Goal: Information Seeking & Learning: Learn about a topic

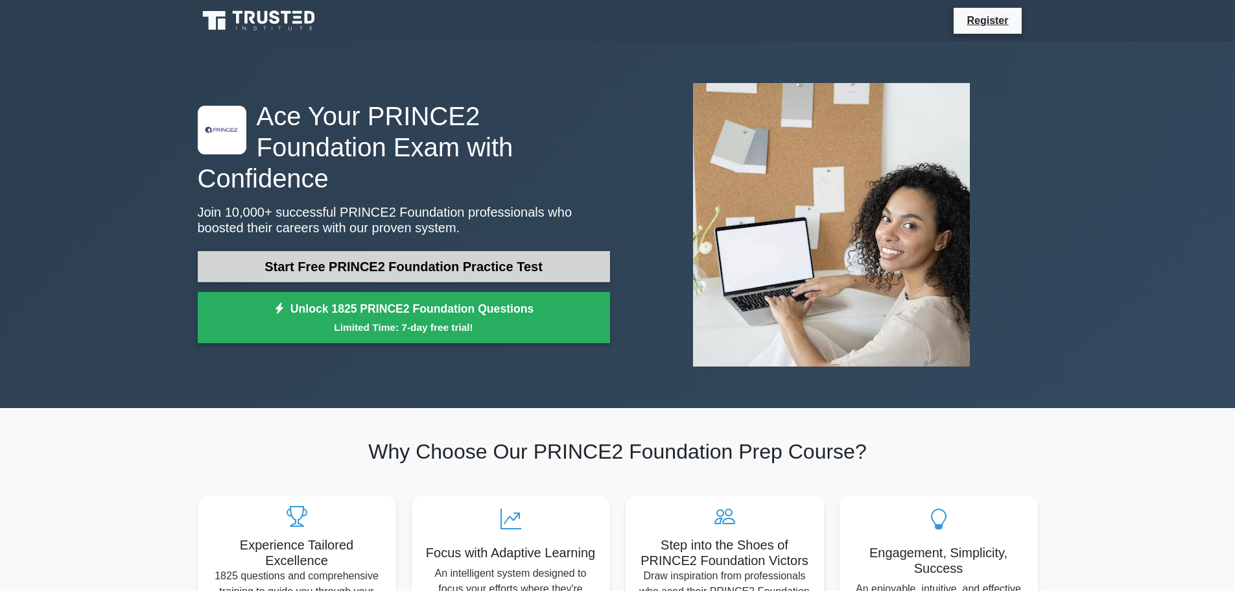
click at [490, 254] on link "Start Free PRINCE2 Foundation Practice Test" at bounding box center [404, 266] width 412 height 31
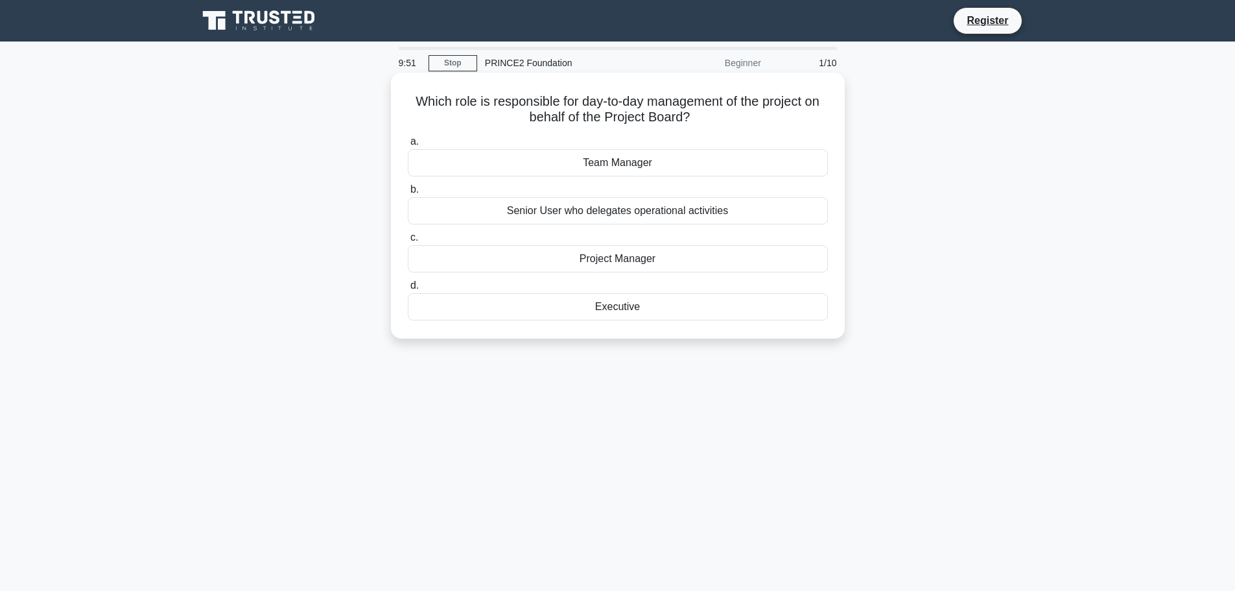
click at [592, 250] on div "Project Manager" at bounding box center [618, 258] width 420 height 27
click at [408, 242] on input "c. Project Manager" at bounding box center [408, 237] width 0 height 8
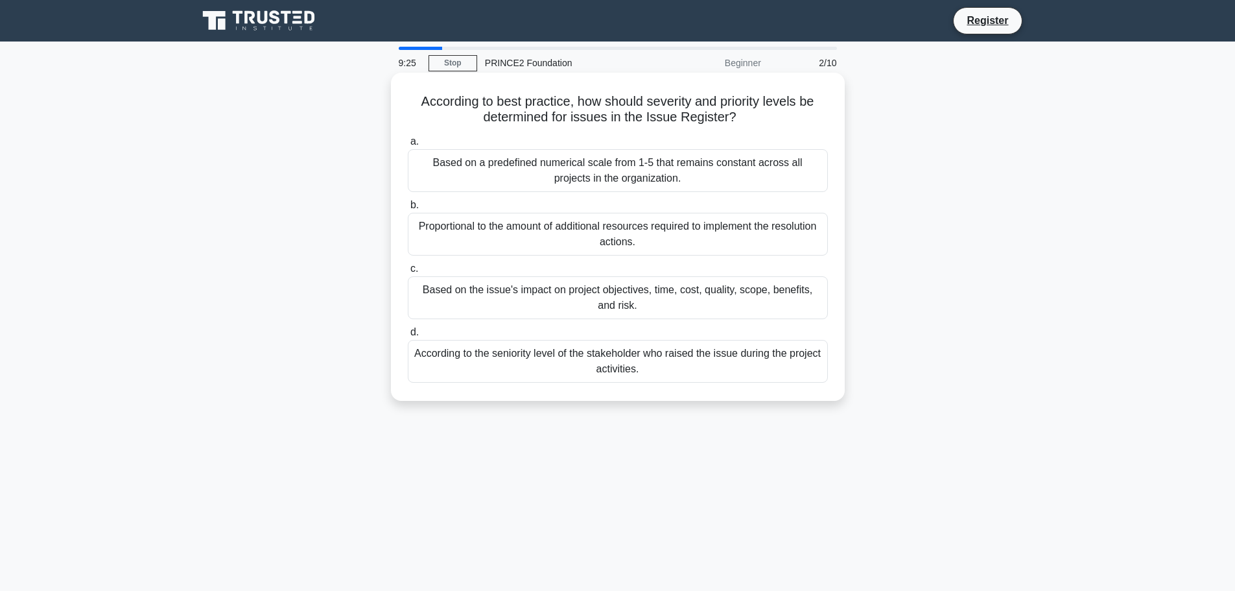
click at [586, 349] on div "According to the seniority level of the stakeholder who raised the issue during…" at bounding box center [618, 361] width 420 height 43
click at [408, 337] on input "d. According to the seniority level of the stakeholder who raised the issue dur…" at bounding box center [408, 332] width 0 height 8
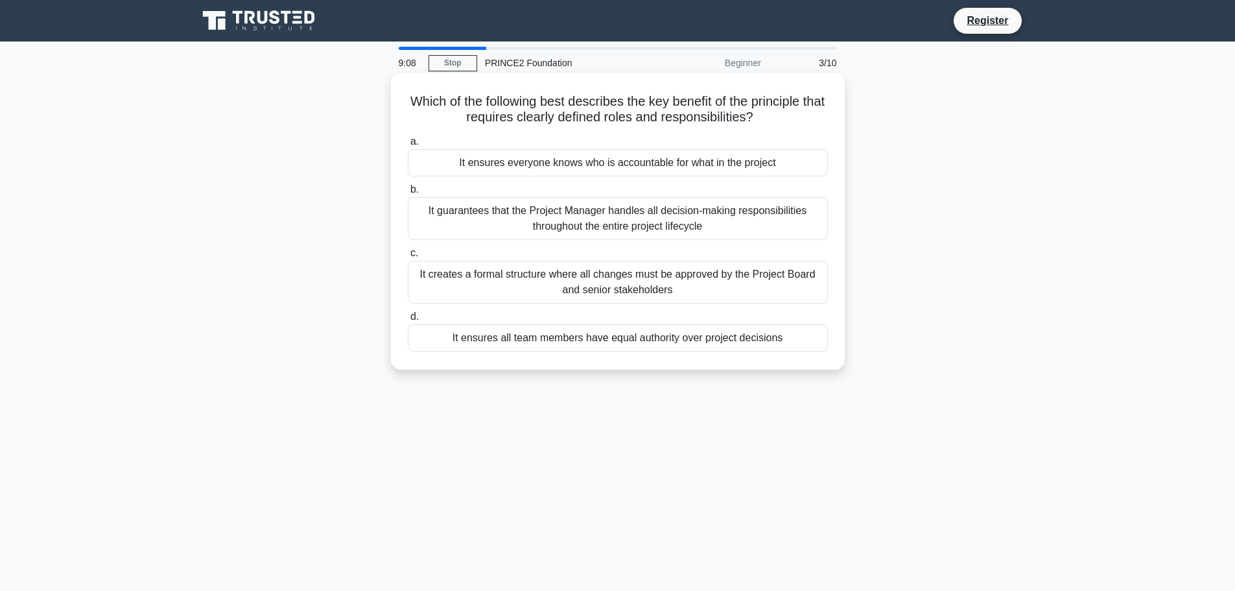
click at [611, 222] on div "It guarantees that the Project Manager handles all decision-making responsibili…" at bounding box center [618, 218] width 420 height 43
click at [408, 194] on input "b. It guarantees that the Project Manager handles all decision-making responsib…" at bounding box center [408, 189] width 0 height 8
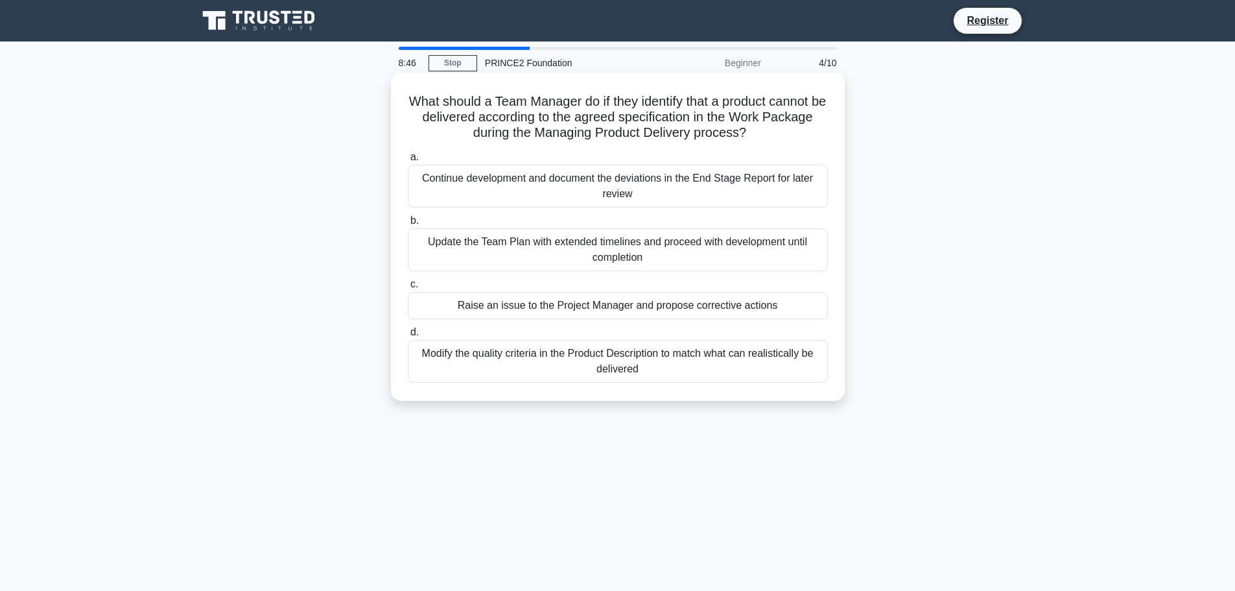
click at [540, 355] on div "Modify the quality criteria in the Product Description to match what can realis…" at bounding box center [618, 361] width 420 height 43
click at [408, 337] on input "d. Modify the quality criteria in the Product Description to match what can rea…" at bounding box center [408, 332] width 0 height 8
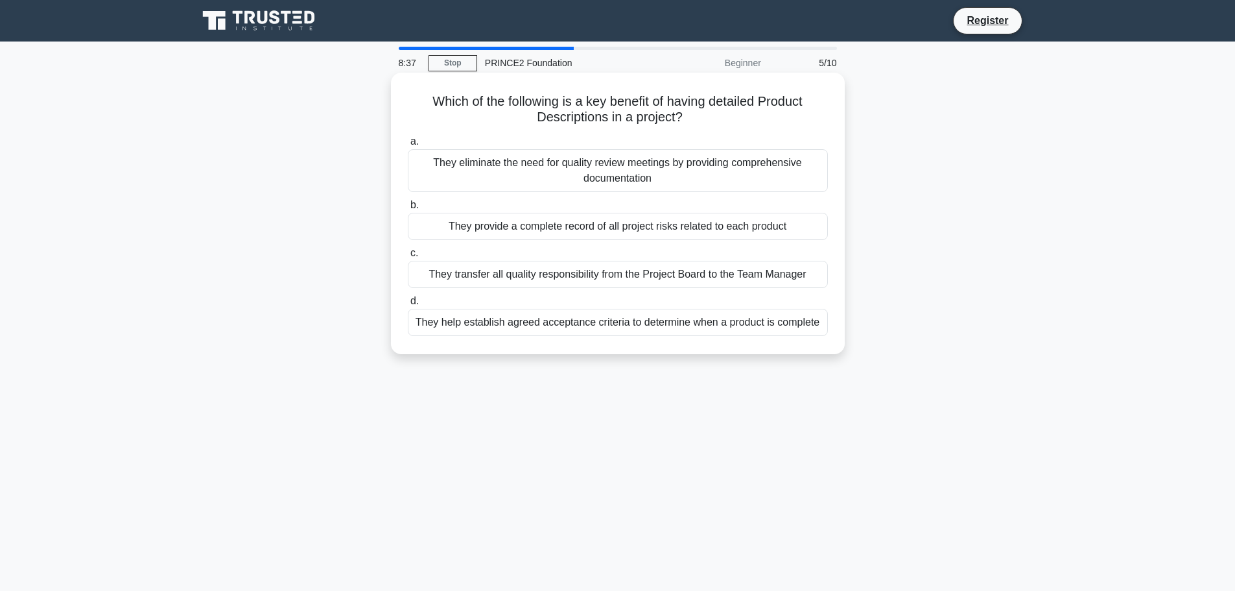
click at [692, 169] on div "They eliminate the need for quality review meetings by providing comprehensive …" at bounding box center [618, 170] width 420 height 43
click at [408, 146] on input "a. They eliminate the need for quality review meetings by providing comprehensi…" at bounding box center [408, 141] width 0 height 8
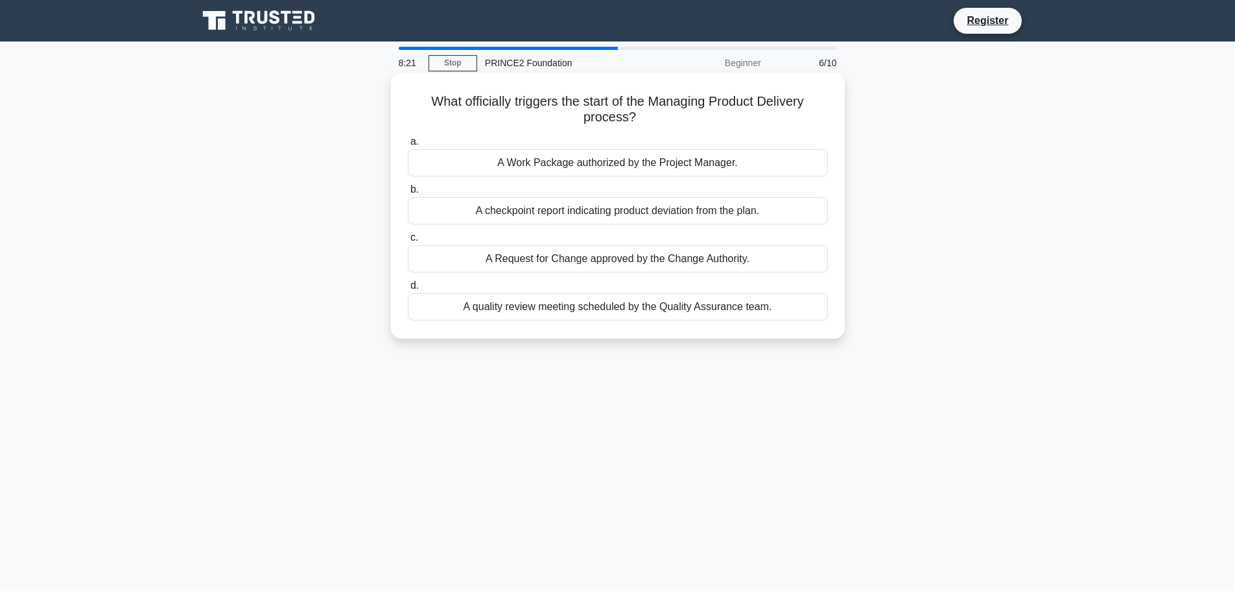
click at [743, 166] on div "A Work Package authorized by the Project Manager." at bounding box center [618, 162] width 420 height 27
click at [408, 146] on input "a. A Work Package authorized by the Project Manager." at bounding box center [408, 141] width 0 height 8
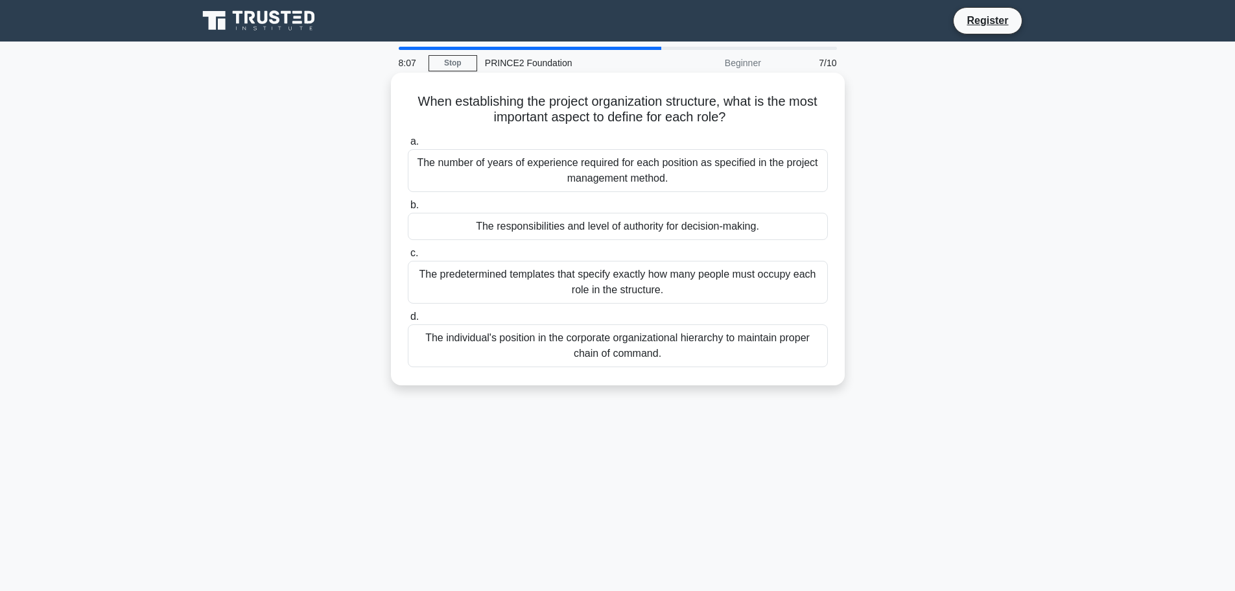
click at [654, 294] on div "The predetermined templates that specify exactly how many people must occupy ea…" at bounding box center [618, 282] width 420 height 43
click at [408, 257] on input "c. The predetermined templates that specify exactly how many people must occupy…" at bounding box center [408, 253] width 0 height 8
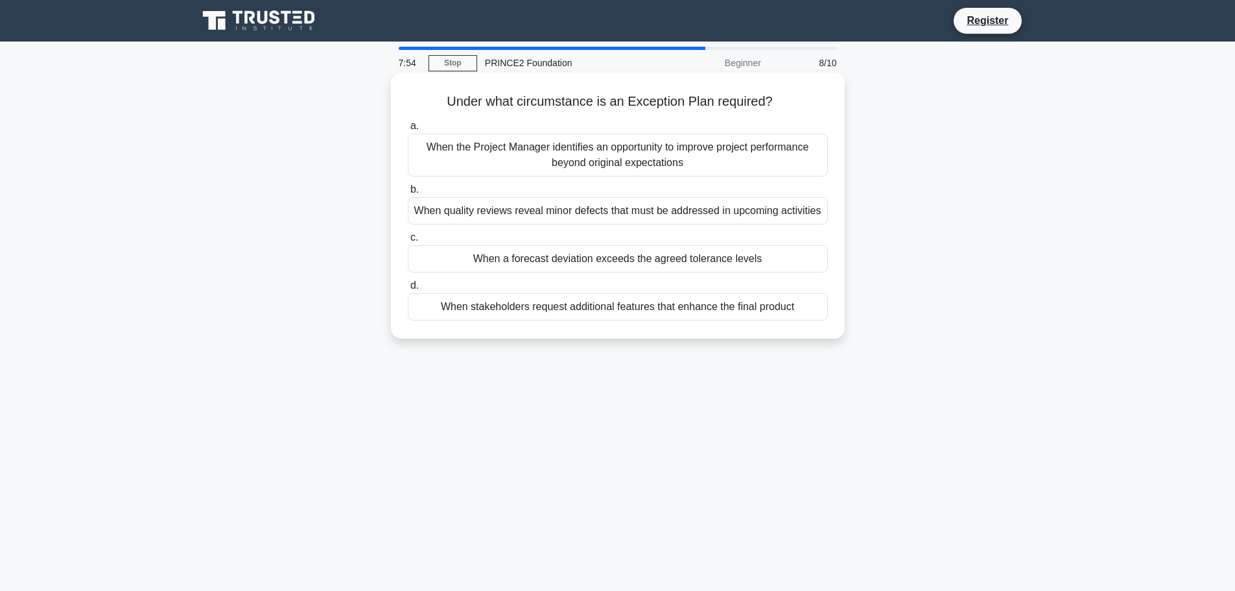
click at [571, 261] on div "When a forecast deviation exceeds the agreed tolerance levels" at bounding box center [618, 258] width 420 height 27
click at [408, 242] on input "c. When a forecast deviation exceeds the agreed tolerance levels" at bounding box center [408, 237] width 0 height 8
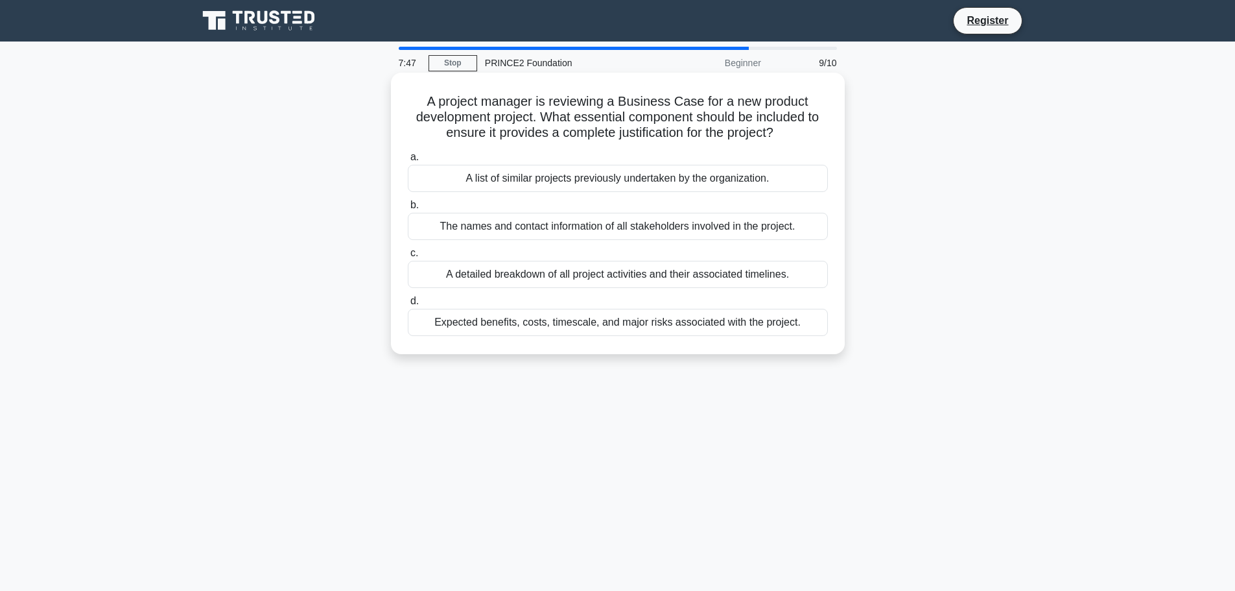
click at [624, 267] on div "A detailed breakdown of all project activities and their associated timelines." at bounding box center [618, 274] width 420 height 27
click at [408, 257] on input "c. A detailed breakdown of all project activities and their associated timeline…" at bounding box center [408, 253] width 0 height 8
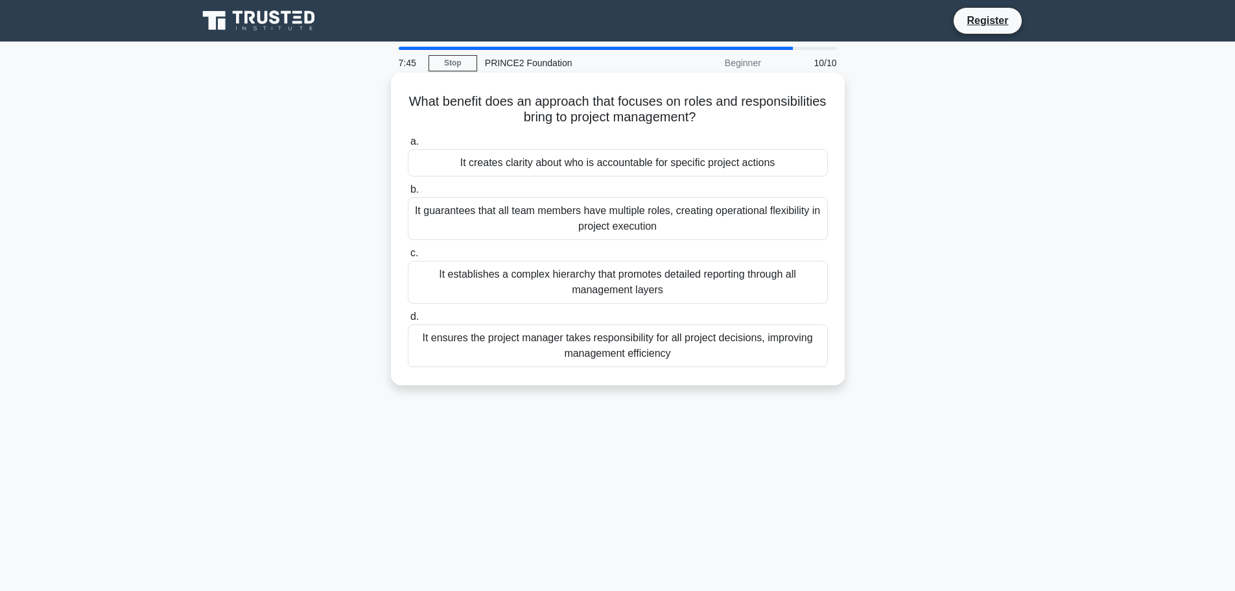
click at [631, 165] on div "It creates clarity about who is accountable for specific project actions" at bounding box center [618, 162] width 420 height 27
click at [408, 146] on input "a. It creates clarity about who is accountable for specific project actions" at bounding box center [408, 141] width 0 height 8
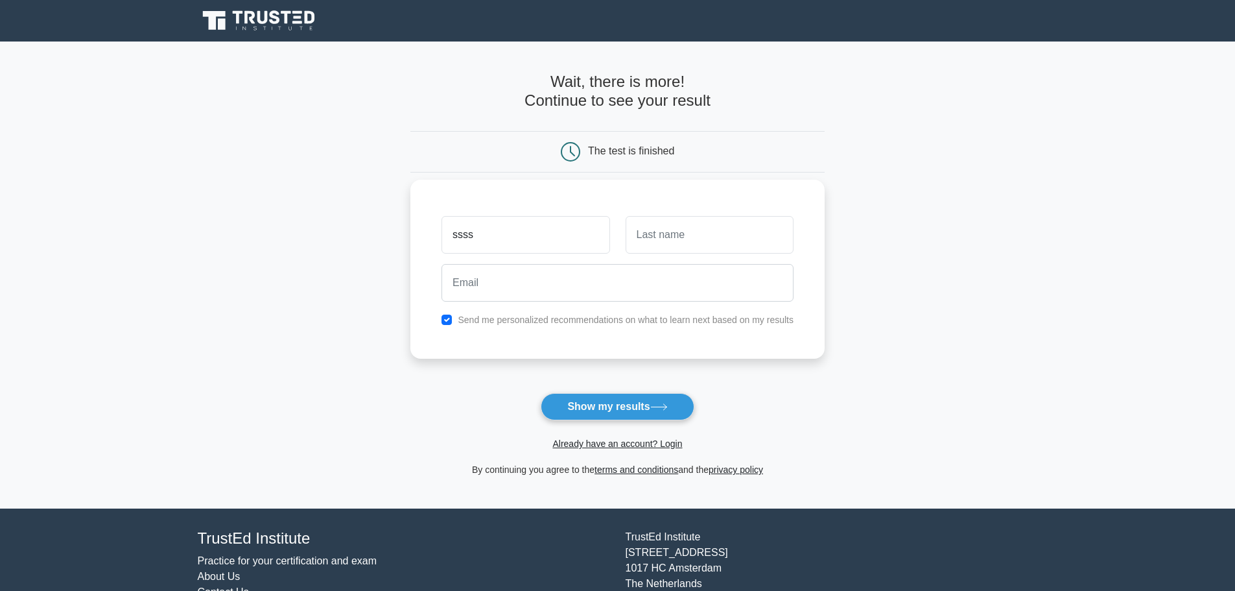
type input "ssss"
click at [678, 239] on input "text" at bounding box center [710, 235] width 168 height 38
type input "fffff"
click at [519, 277] on input "email" at bounding box center [618, 283] width 352 height 38
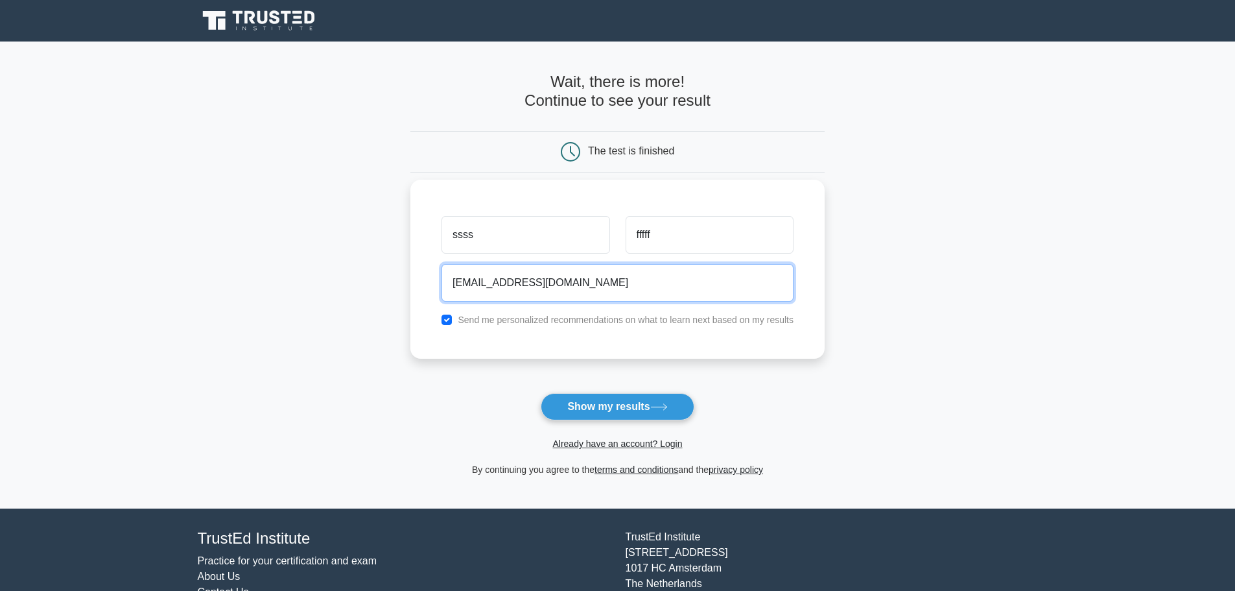
type input "afefefe@gmail.com"
click at [513, 324] on label "Send me personalized recommendations on what to learn next based on my results" at bounding box center [626, 320] width 336 height 10
click at [510, 323] on label "Send me personalized recommendations on what to learn next based on my results" at bounding box center [626, 320] width 336 height 10
click at [446, 325] on input "checkbox" at bounding box center [447, 320] width 10 height 10
checkbox input "false"
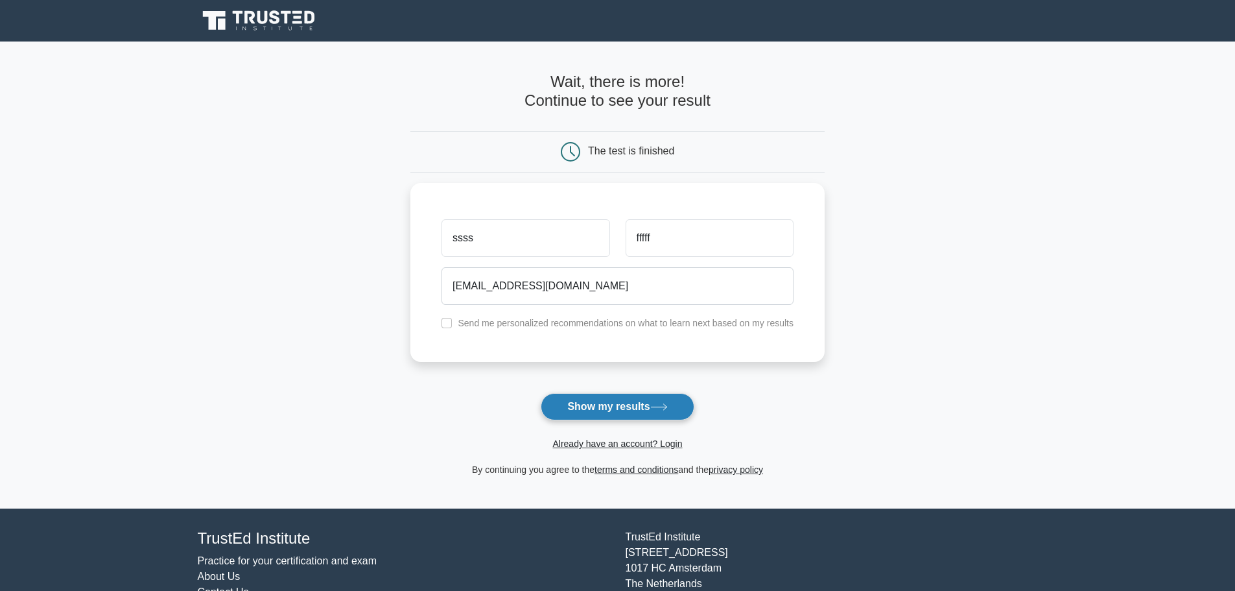
click at [595, 414] on button "Show my results" at bounding box center [617, 406] width 153 height 27
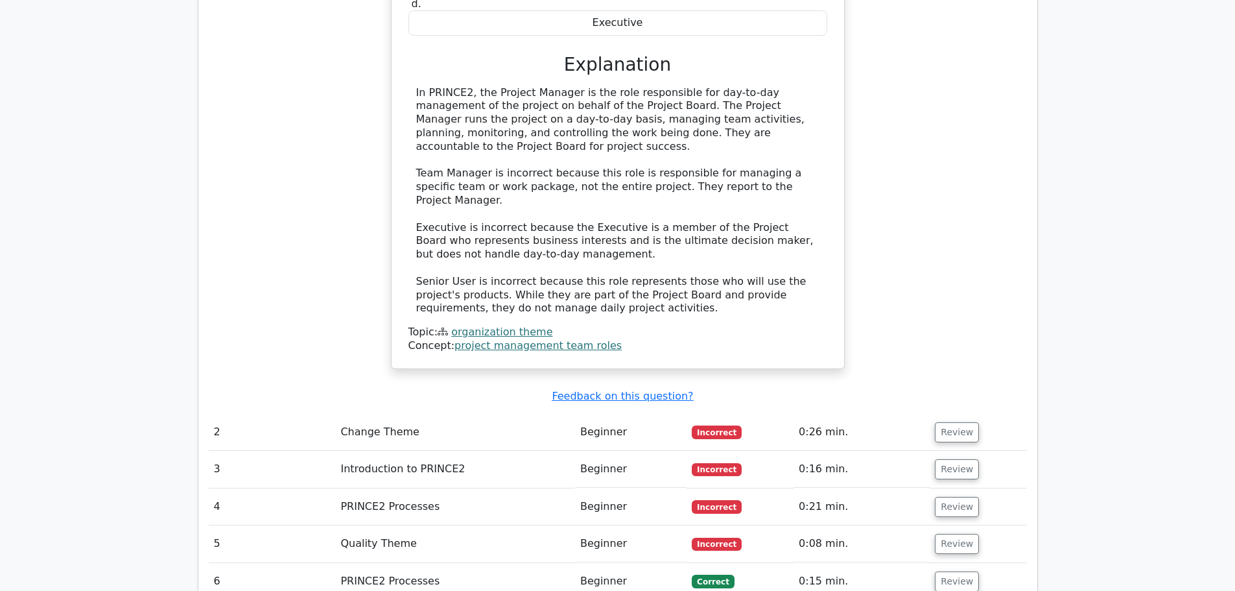
scroll to position [1621, 0]
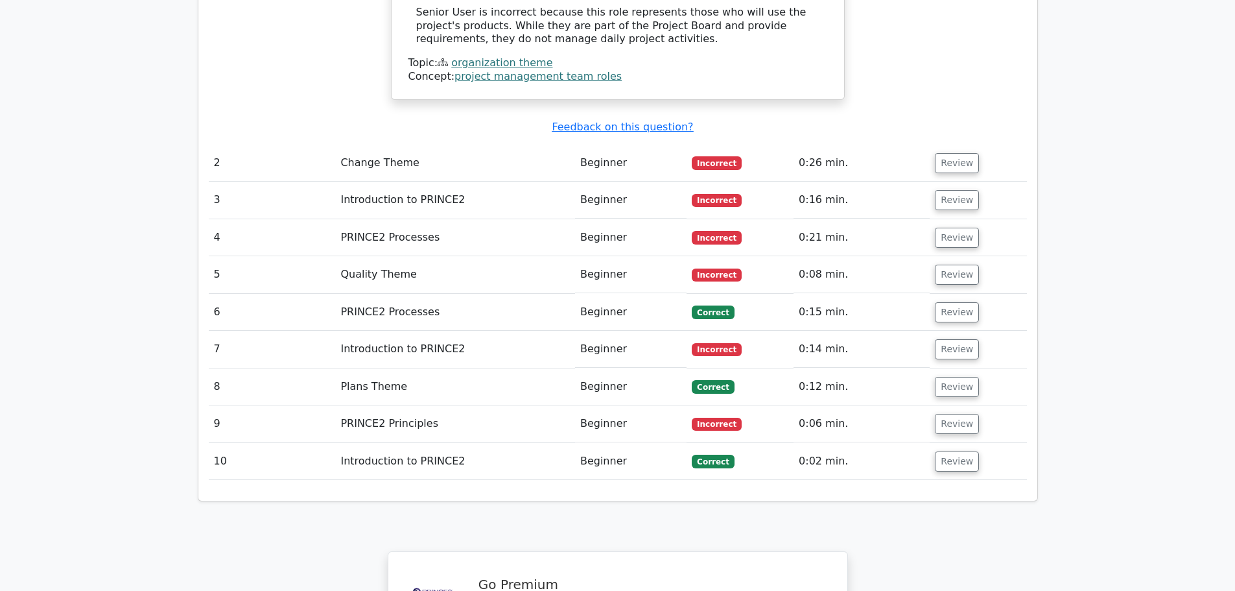
click at [414, 294] on td "PRINCE2 Processes" at bounding box center [455, 312] width 240 height 37
click at [410, 294] on td "PRINCE2 Processes" at bounding box center [455, 312] width 240 height 37
click at [949, 302] on button "Review" at bounding box center [957, 312] width 44 height 20
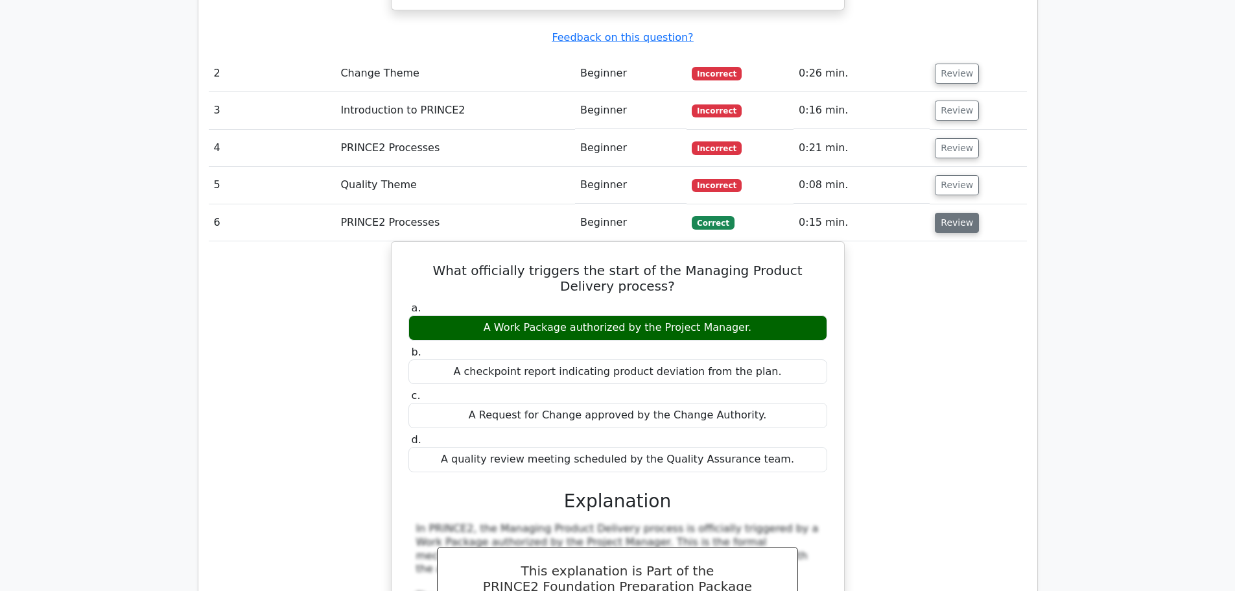
scroll to position [1881, 0]
